Goal: Information Seeking & Learning: Learn about a topic

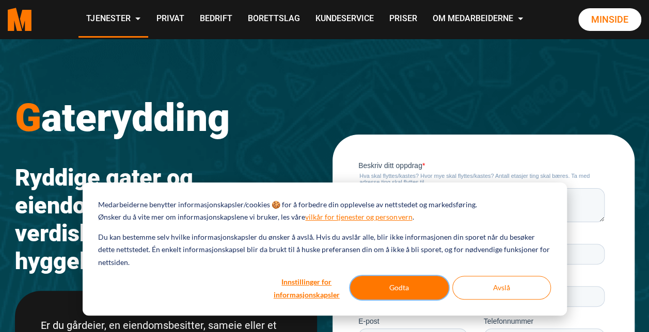
click at [387, 292] on button "Godta" at bounding box center [399, 288] width 99 height 24
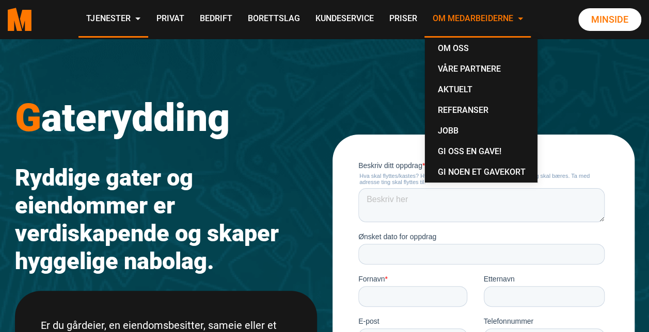
click at [483, 21] on link "Om Medarbeiderne" at bounding box center [477, 19] width 106 height 37
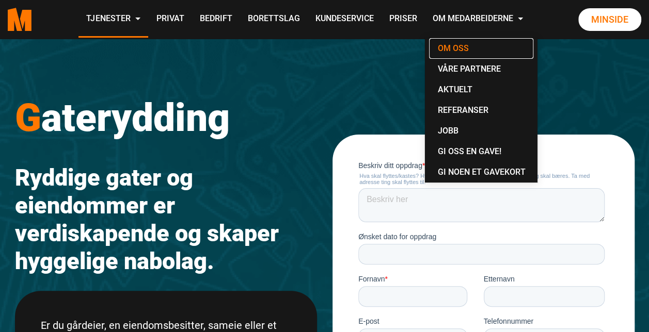
click at [463, 47] on link "Om oss" at bounding box center [481, 48] width 104 height 21
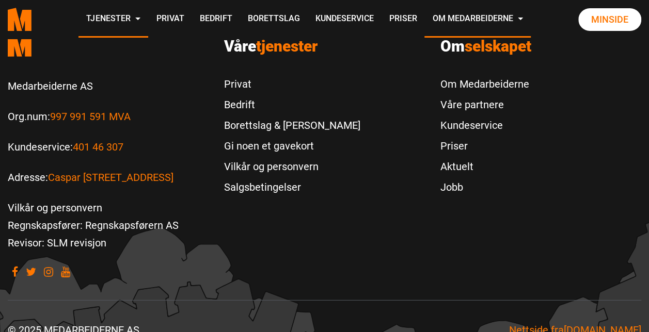
scroll to position [3303, 0]
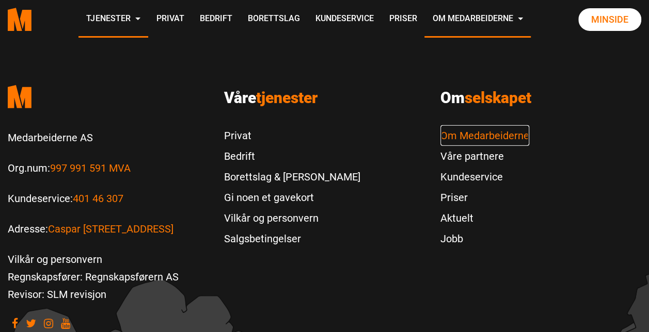
click at [479, 140] on link "Om Medarbeiderne" at bounding box center [484, 135] width 89 height 21
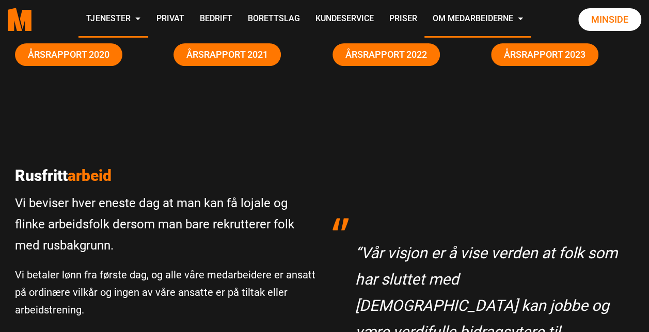
scroll to position [52, 0]
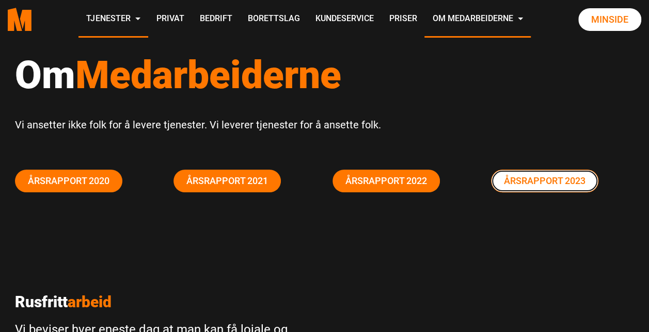
click at [523, 175] on link "Årsrapport 2023" at bounding box center [544, 181] width 107 height 23
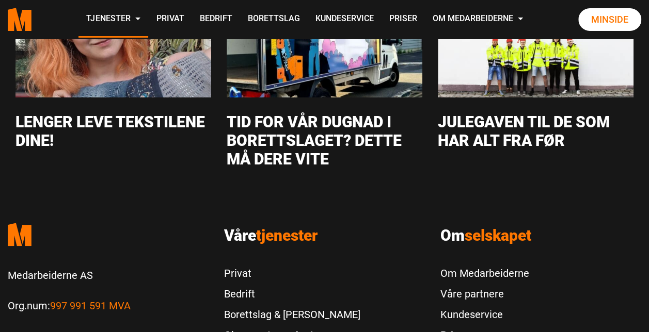
scroll to position [4129, 0]
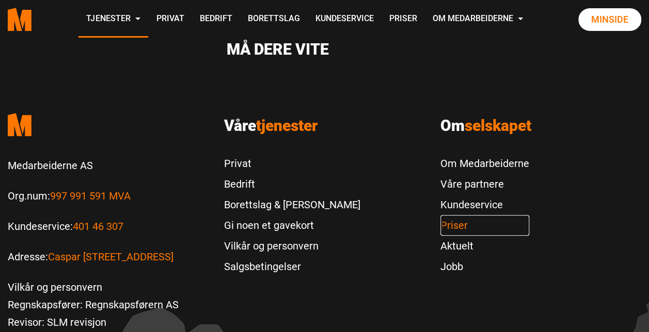
click at [447, 225] on link "Priser" at bounding box center [484, 225] width 89 height 21
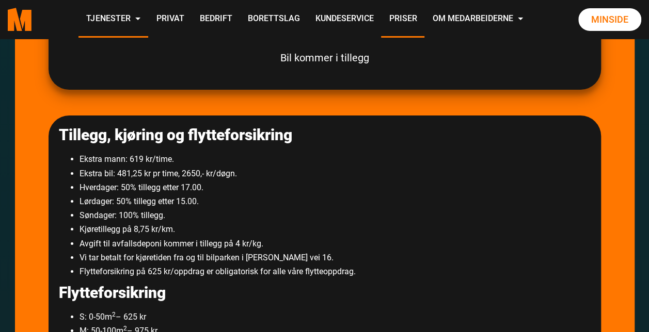
scroll to position [1755, 0]
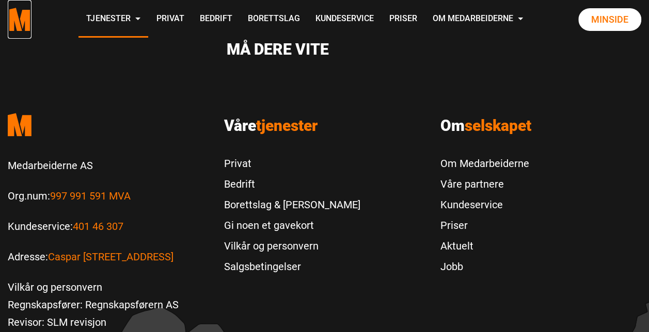
click at [15, 23] on icon ".cls-1{filter:url(#drop-shadow-2)}.cls-1,.cls-2{fill:#ff7700;stroke-width:0px}.…" at bounding box center [20, 19] width 24 height 23
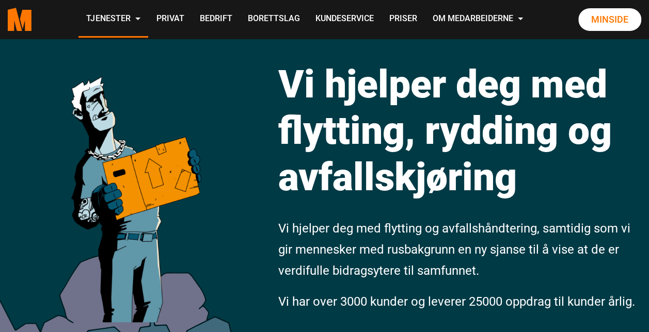
scroll to position [52, 0]
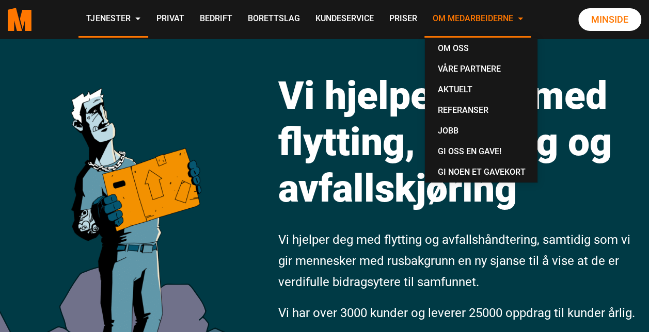
click at [448, 18] on link "Om Medarbeiderne" at bounding box center [477, 19] width 106 height 37
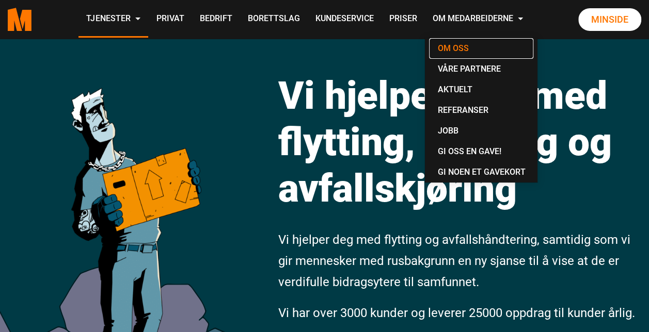
click at [452, 41] on link "Om oss" at bounding box center [481, 48] width 104 height 21
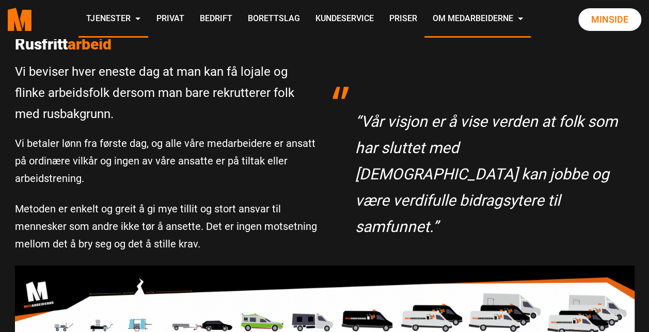
scroll to position [310, 0]
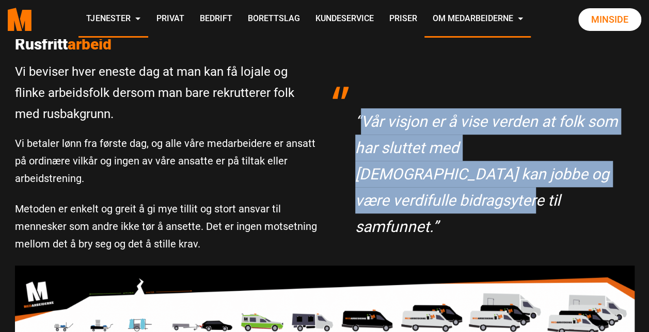
drag, startPoint x: 602, startPoint y: 176, endPoint x: 363, endPoint y: 118, distance: 246.0
click at [363, 118] on p "“Vår visjon er å vise verden at folk som har sluttet med [DEMOGRAPHIC_DATA] kan…" at bounding box center [489, 174] width 269 height 132
copy p "Vår visjon er å vise verden at folk som har sluttet med rus kan jobbe og være v…"
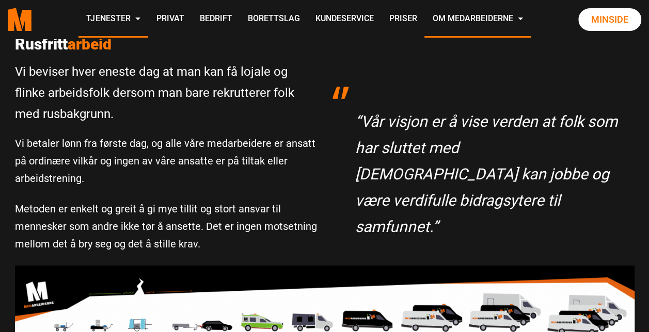
click at [168, 184] on p "Vi betaler lønn fra første dag, og alle våre medarbeidere er ansatt på ordinære…" at bounding box center [166, 161] width 302 height 53
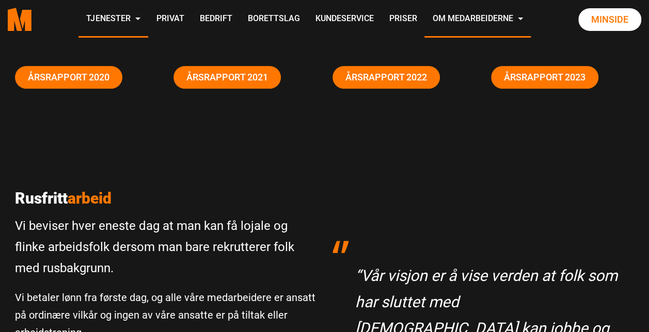
scroll to position [155, 0]
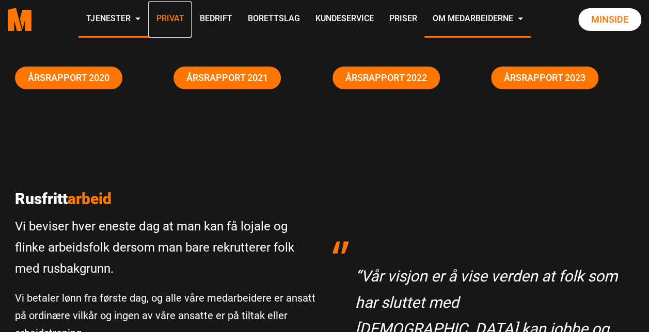
click at [170, 22] on link "Privat" at bounding box center [169, 19] width 43 height 37
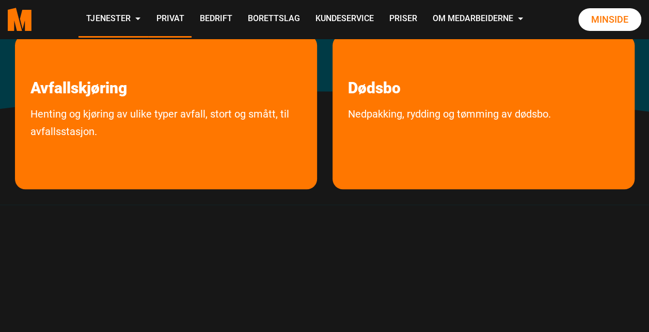
scroll to position [206, 0]
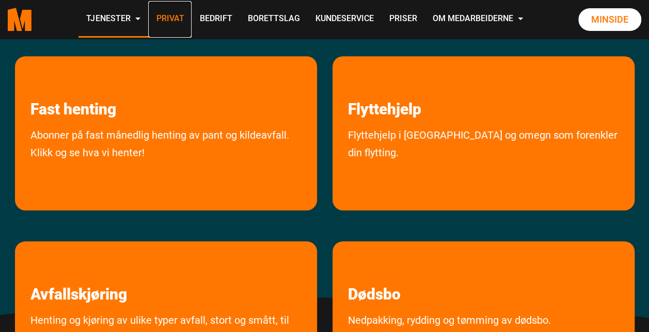
click at [180, 15] on link "Privat" at bounding box center [169, 19] width 43 height 37
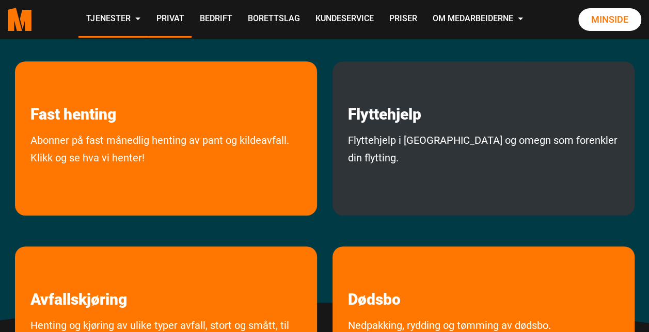
scroll to position [361, 0]
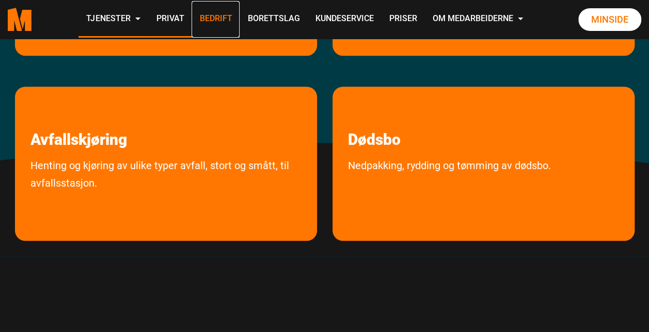
click at [217, 15] on link "Bedrift" at bounding box center [215, 19] width 48 height 37
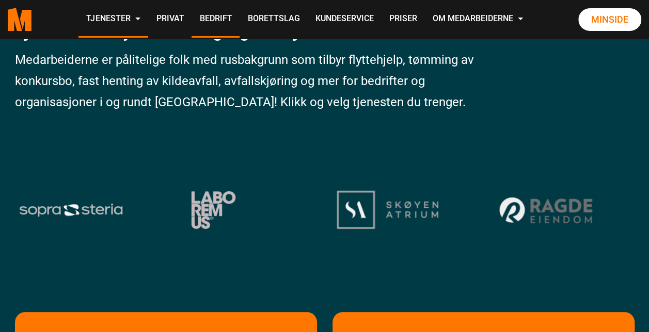
scroll to position [52, 0]
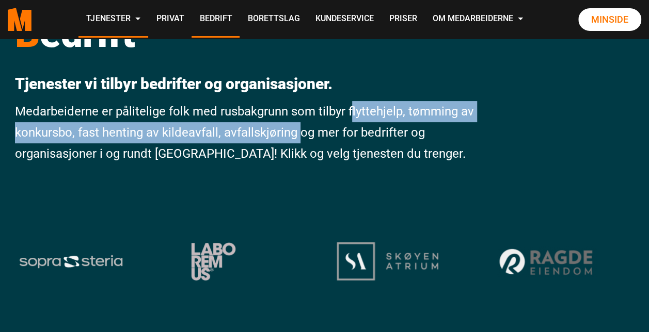
drag, startPoint x: 350, startPoint y: 109, endPoint x: 300, endPoint y: 127, distance: 53.7
click at [300, 127] on p "Medarbeiderne er pålitelige folk med rusbakgrunn som tilbyr flyttehjelp, tømmin…" at bounding box center [245, 132] width 461 height 63
copy p "lyttehjelp, tømming av konkursbo, fast henting av kildeavfall, avfallskjøring"
